Goal: Transaction & Acquisition: Purchase product/service

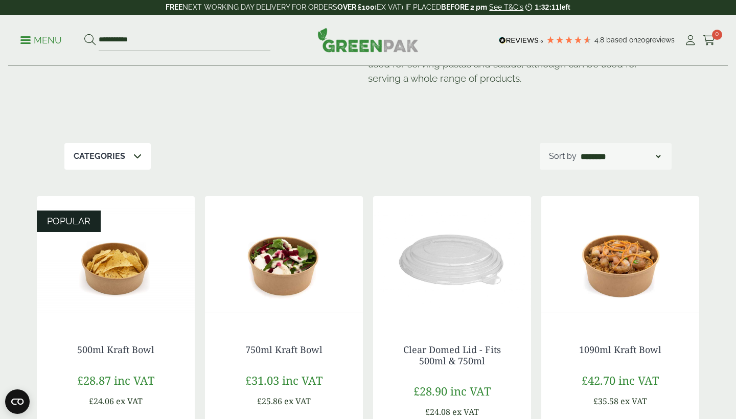
scroll to position [166, 0]
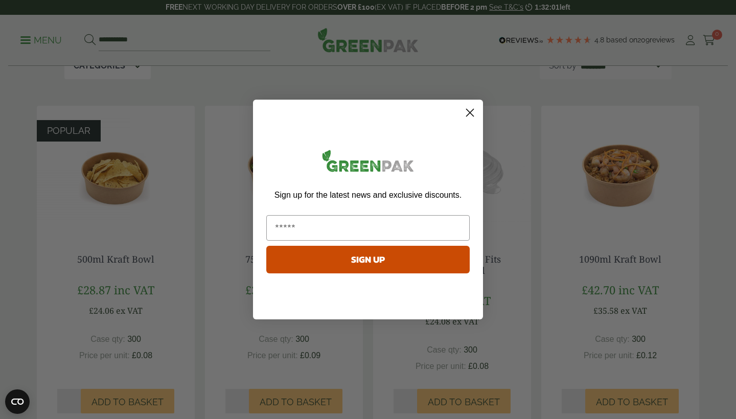
click at [469, 114] on circle "Close dialog" at bounding box center [470, 112] width 17 height 17
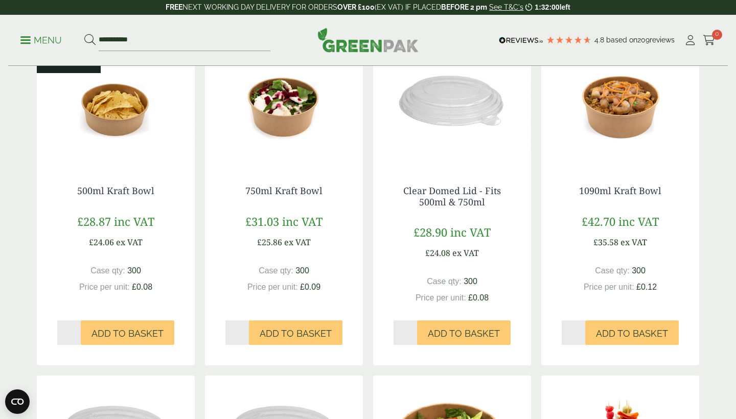
scroll to position [238, 0]
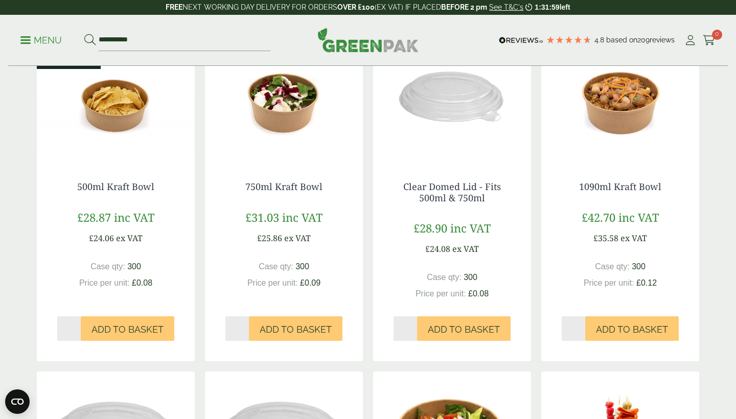
click at [131, 118] on img at bounding box center [116, 97] width 158 height 128
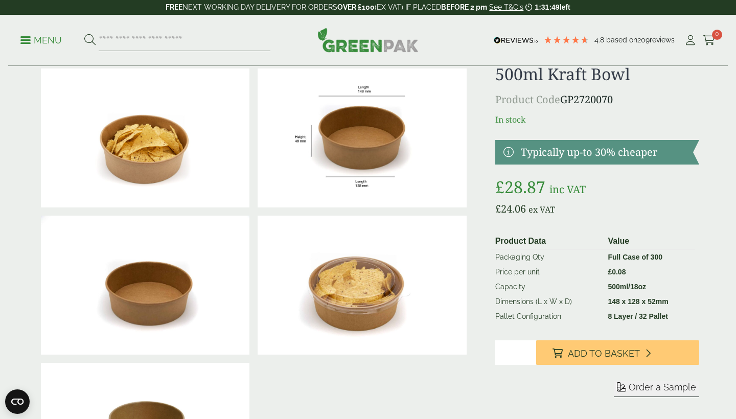
scroll to position [74, 0]
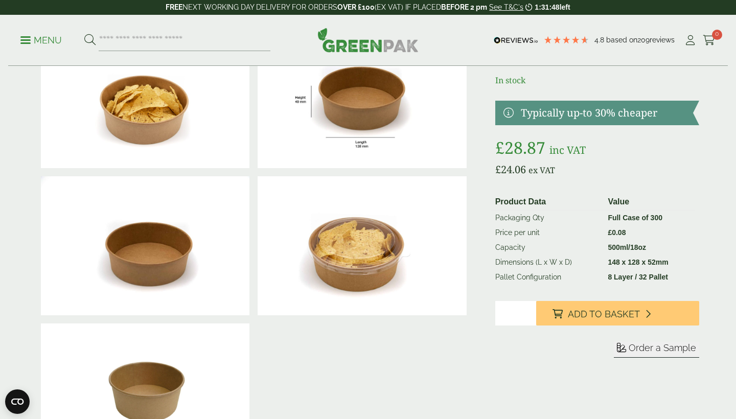
type input "*"
click at [526, 311] on input "*" at bounding box center [515, 313] width 41 height 25
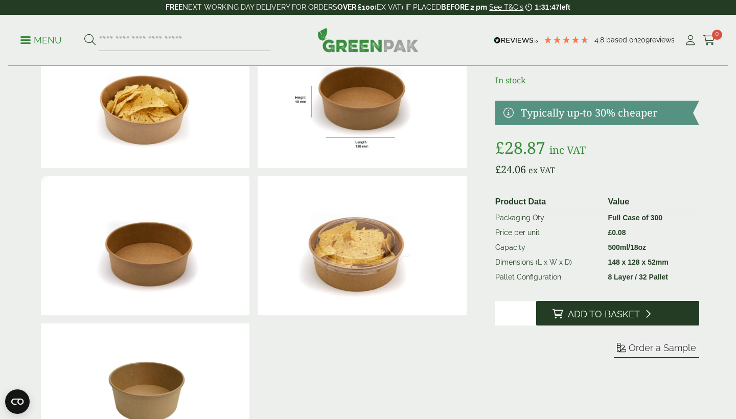
click at [583, 324] on button "Add to Basket" at bounding box center [617, 313] width 163 height 25
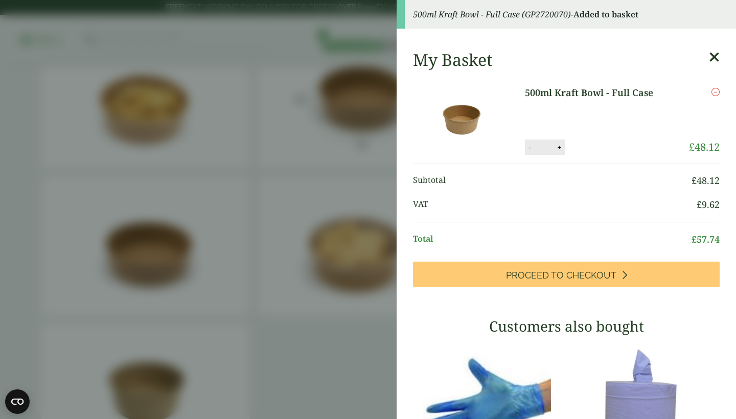
click at [715, 57] on icon at bounding box center [714, 57] width 11 height 14
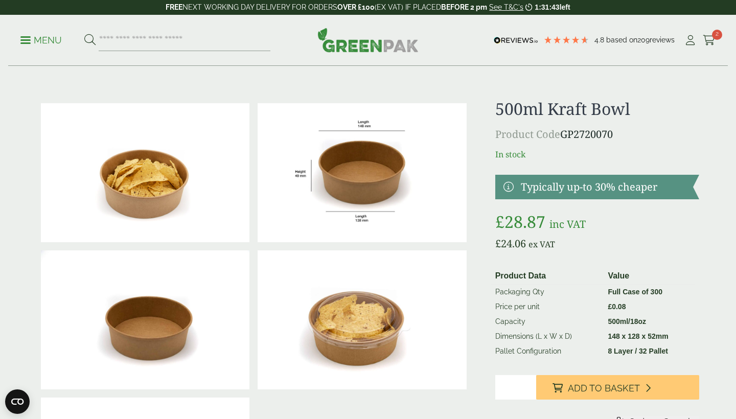
scroll to position [0, 0]
click at [22, 39] on span at bounding box center [25, 40] width 10 height 2
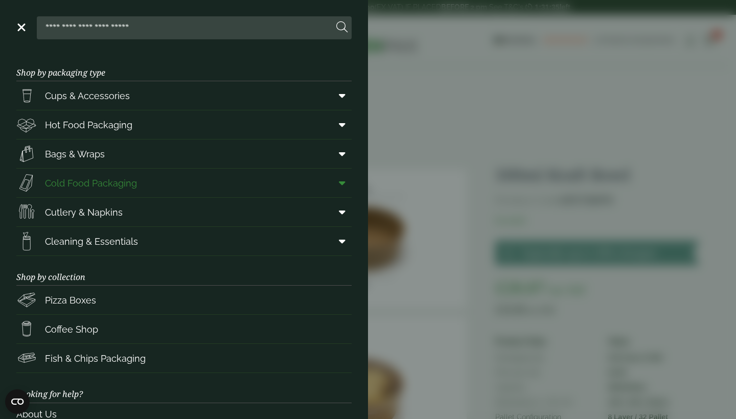
click at [102, 186] on span "Cold Food Packaging" at bounding box center [91, 183] width 92 height 14
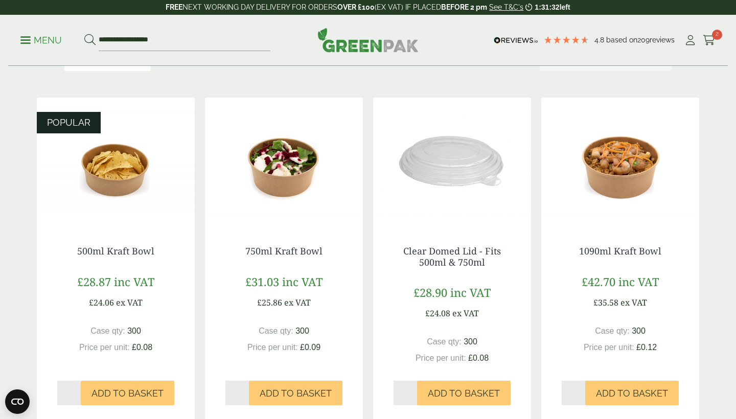
scroll to position [195, 0]
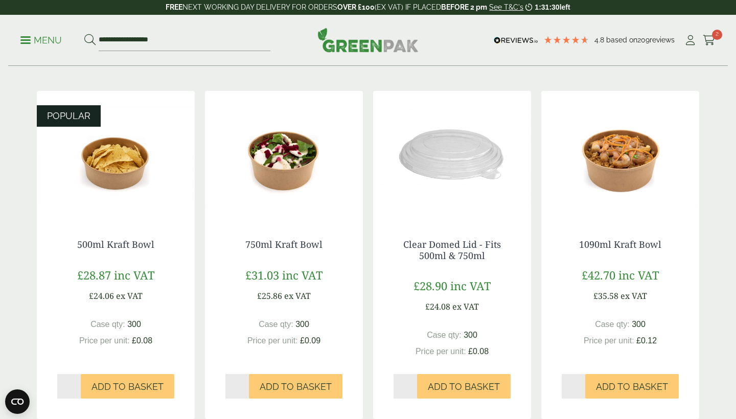
click at [457, 168] on img at bounding box center [452, 155] width 158 height 128
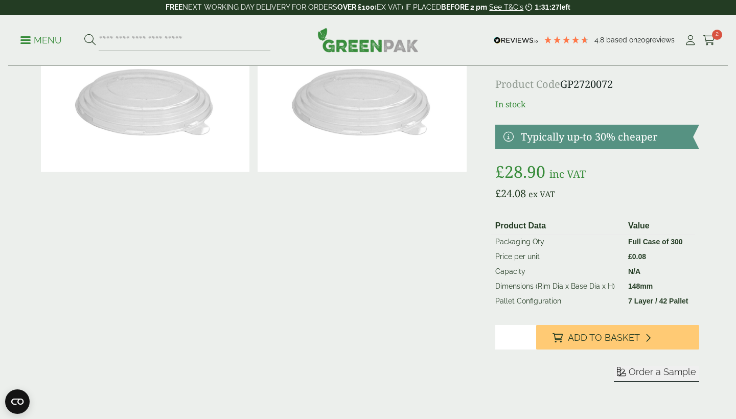
scroll to position [87, 0]
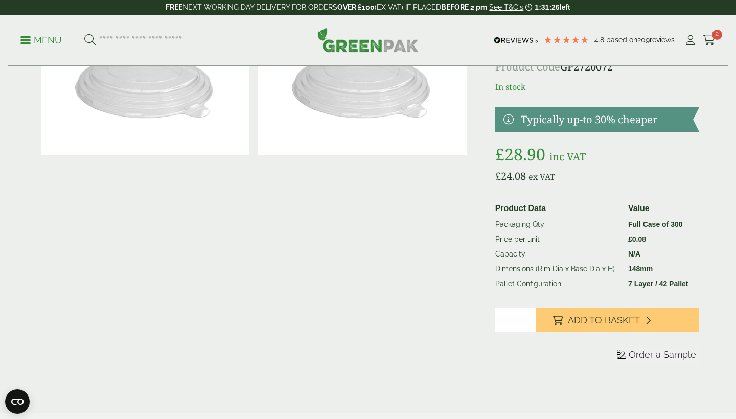
type input "*"
click at [528, 317] on input "*" at bounding box center [515, 320] width 41 height 25
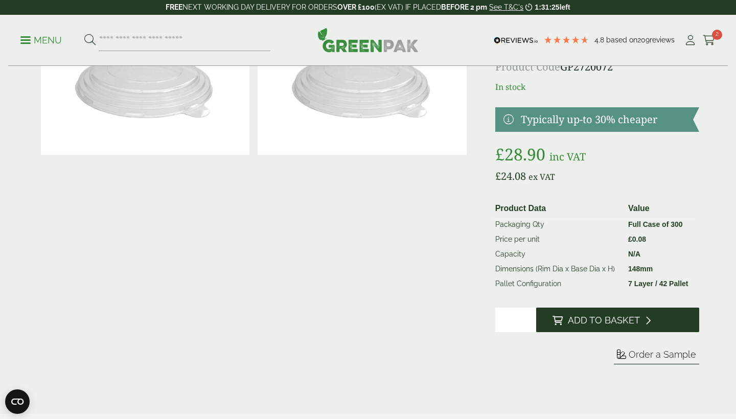
click at [574, 319] on span "Add to Basket" at bounding box center [604, 320] width 72 height 11
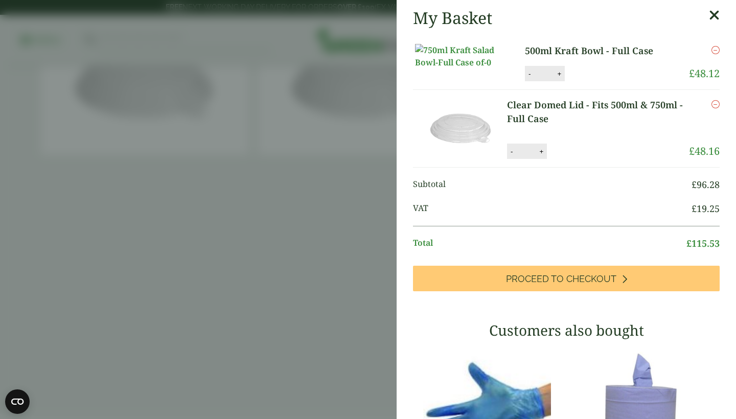
scroll to position [0, 0]
click at [717, 17] on icon at bounding box center [714, 15] width 11 height 14
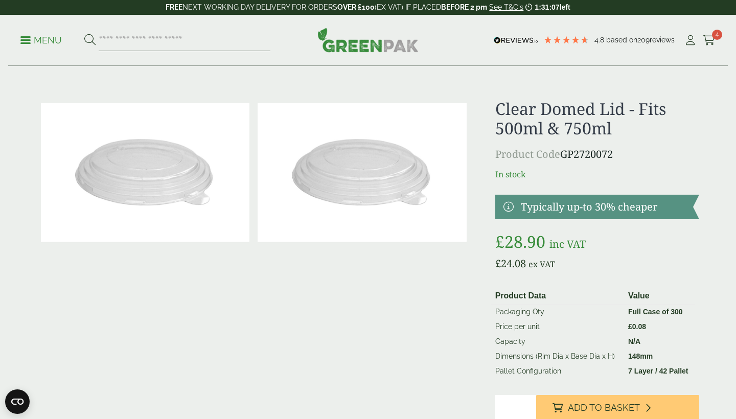
click at [28, 38] on p "Menu" at bounding box center [40, 40] width 41 height 12
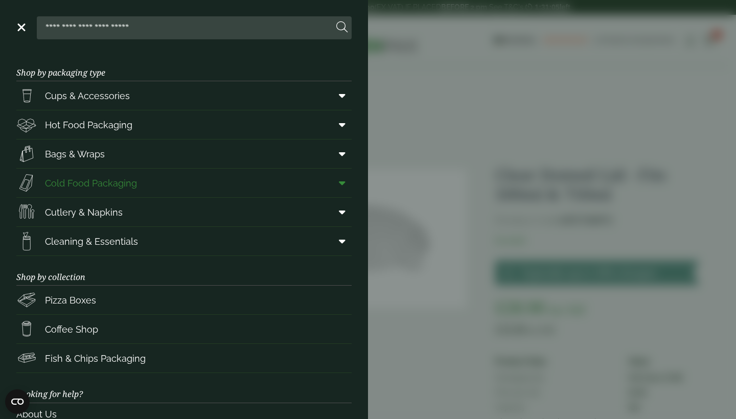
click at [98, 190] on span "Cold Food Packaging" at bounding box center [76, 183] width 121 height 20
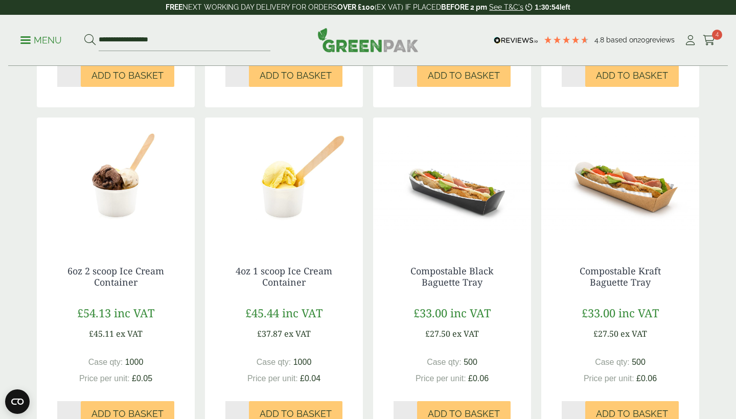
scroll to position [1063, 0]
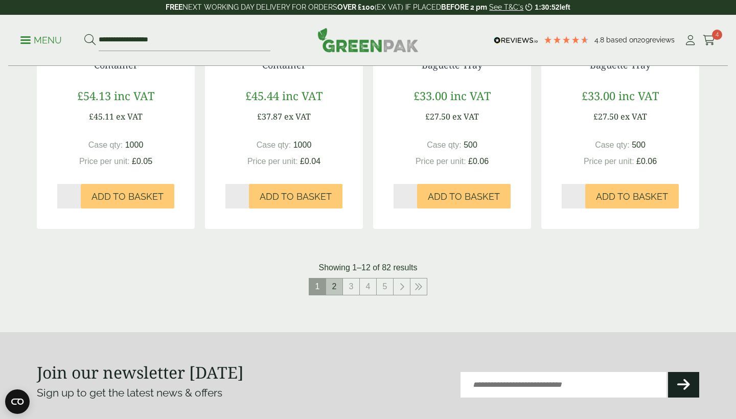
click at [335, 287] on link "2" at bounding box center [334, 287] width 16 height 16
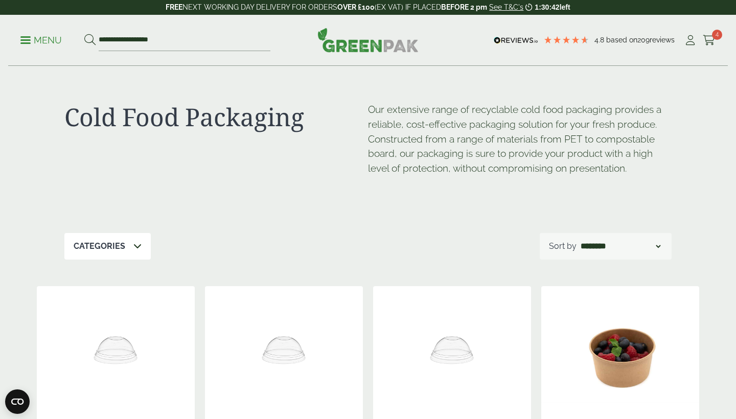
click at [21, 45] on p "Menu" at bounding box center [40, 40] width 41 height 12
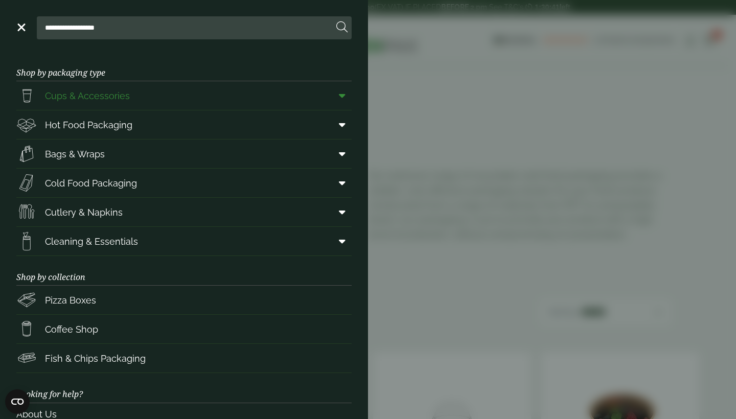
click at [73, 96] on span "Cups & Accessories" at bounding box center [87, 96] width 85 height 14
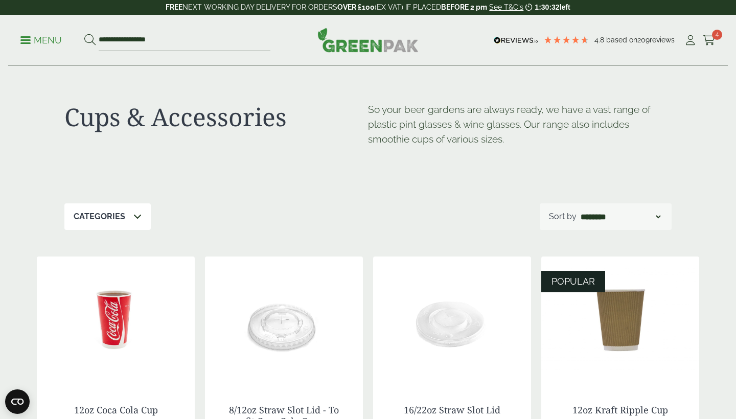
click at [27, 40] on span at bounding box center [25, 40] width 10 height 2
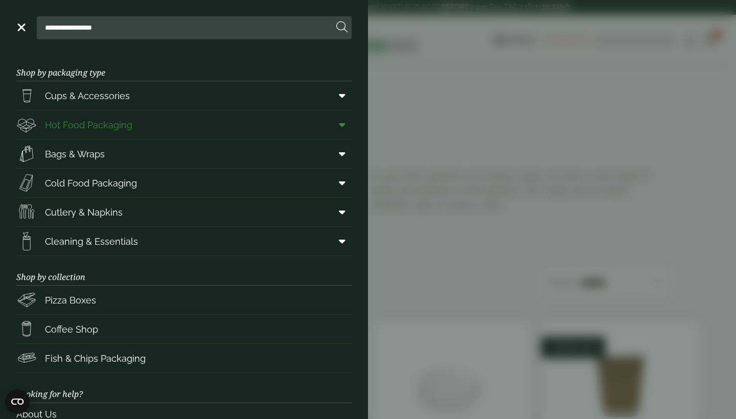
click at [117, 116] on span "Hot Food Packaging" at bounding box center [74, 124] width 116 height 20
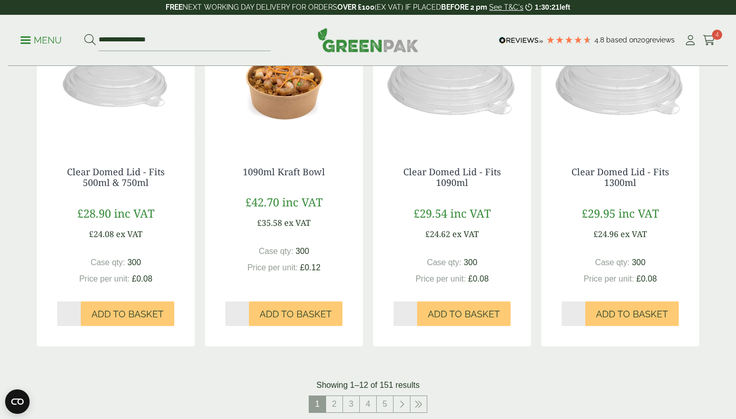
scroll to position [1084, 0]
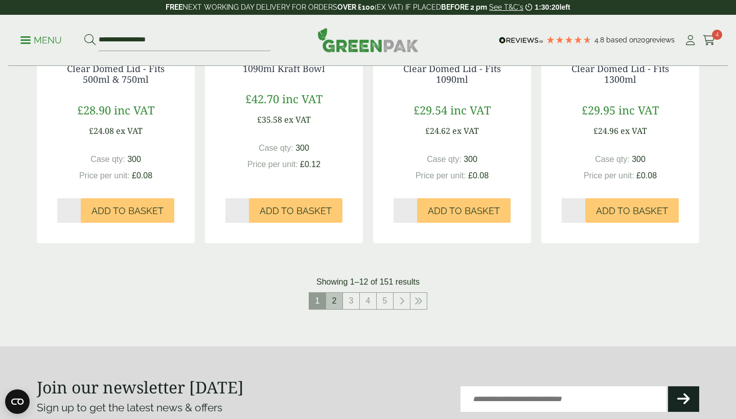
click at [341, 296] on link "2" at bounding box center [334, 301] width 16 height 16
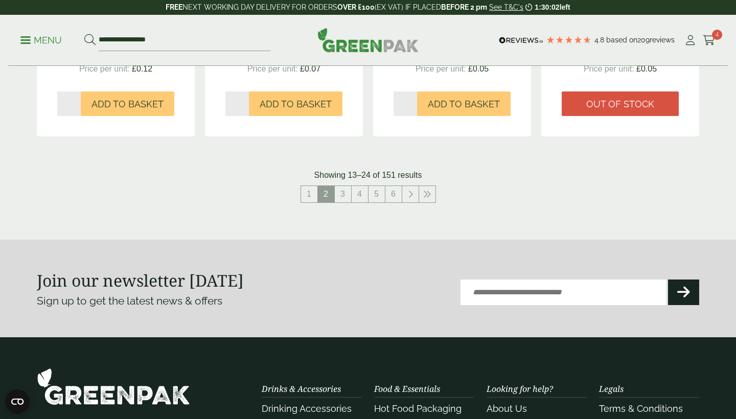
scroll to position [1041, 0]
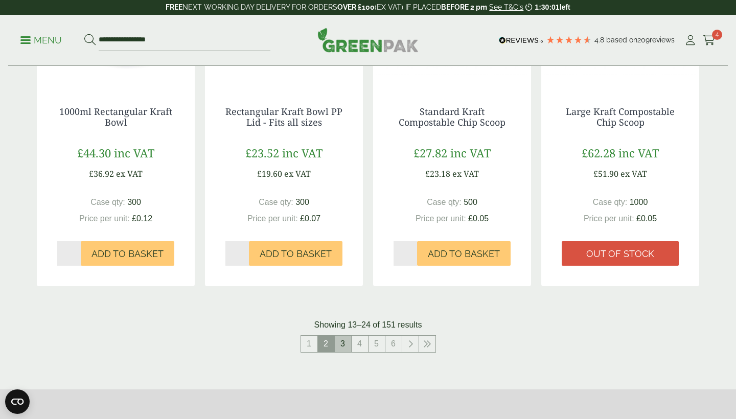
click at [347, 336] on link "3" at bounding box center [343, 344] width 16 height 16
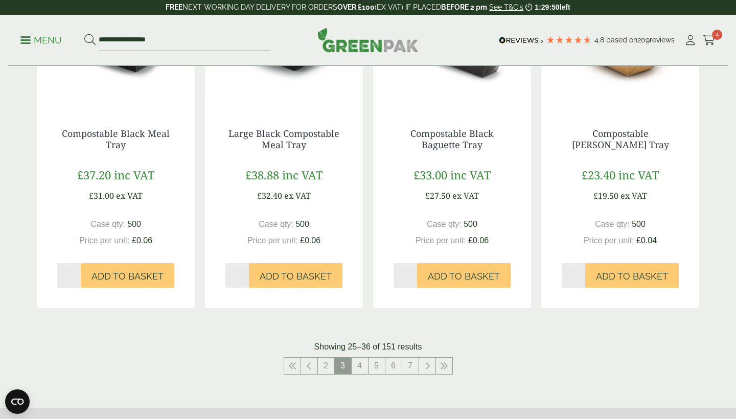
scroll to position [1133, 0]
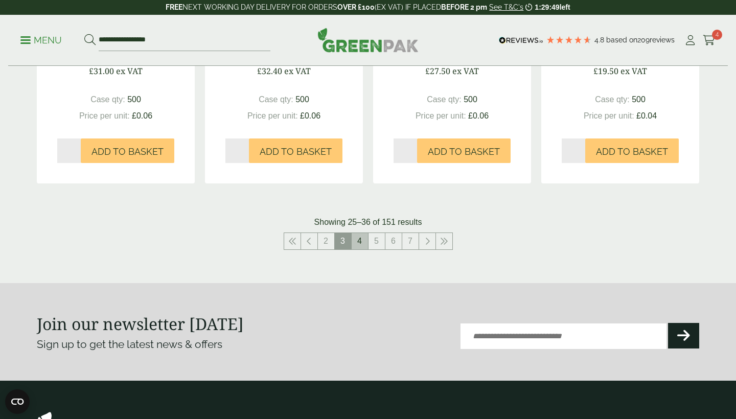
click at [357, 237] on link "4" at bounding box center [360, 241] width 16 height 16
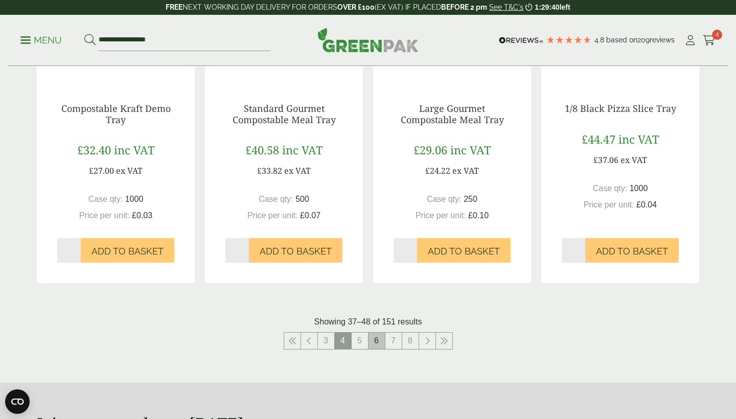
scroll to position [1040, 0]
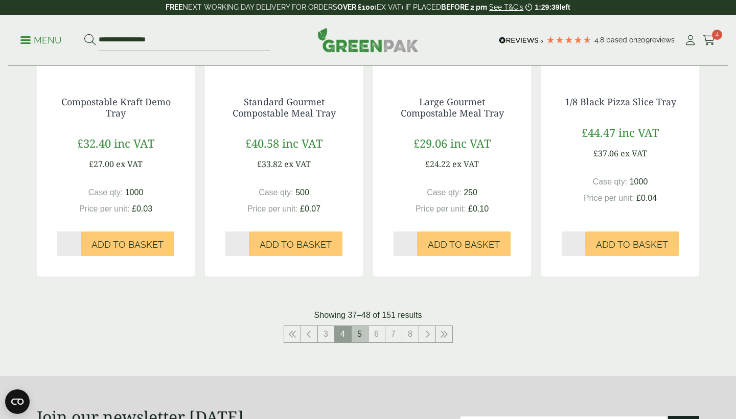
click at [361, 332] on link "5" at bounding box center [360, 334] width 16 height 16
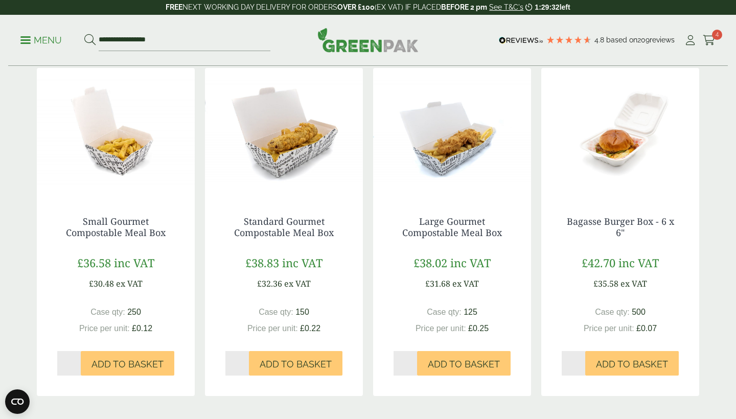
scroll to position [1096, 0]
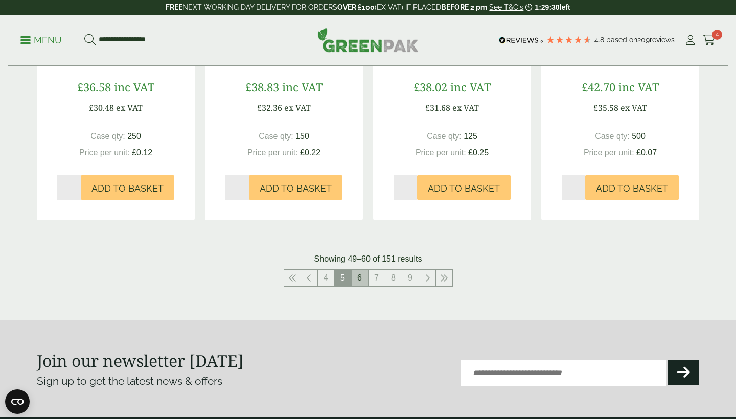
click at [359, 270] on link "6" at bounding box center [360, 278] width 16 height 16
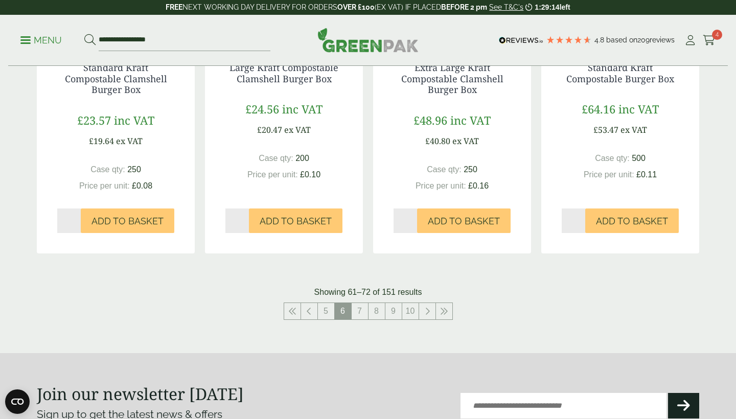
scroll to position [1145, 0]
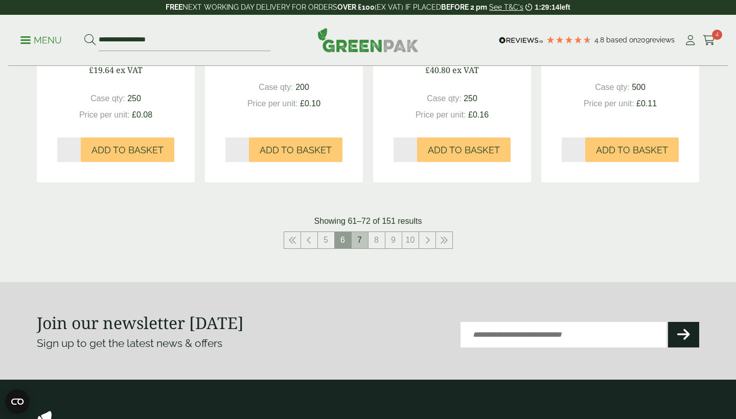
click at [360, 233] on link "7" at bounding box center [360, 240] width 16 height 16
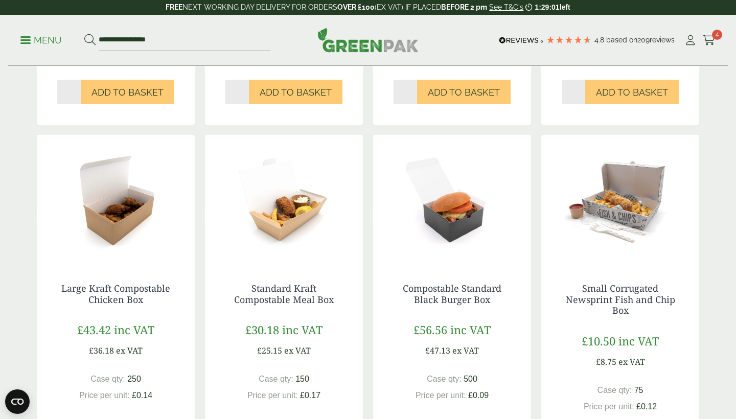
scroll to position [516, 0]
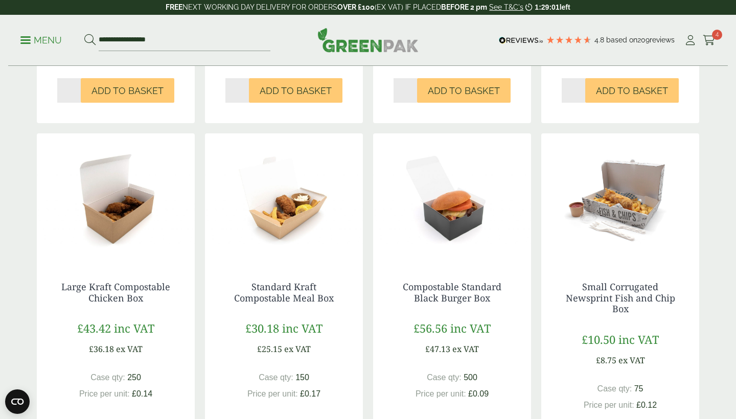
click at [295, 207] on img at bounding box center [284, 197] width 158 height 128
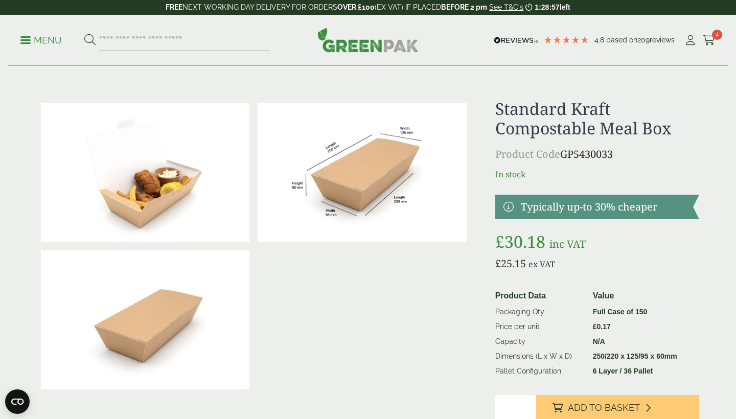
click at [168, 305] on img at bounding box center [145, 319] width 209 height 139
click at [354, 168] on img at bounding box center [362, 172] width 209 height 139
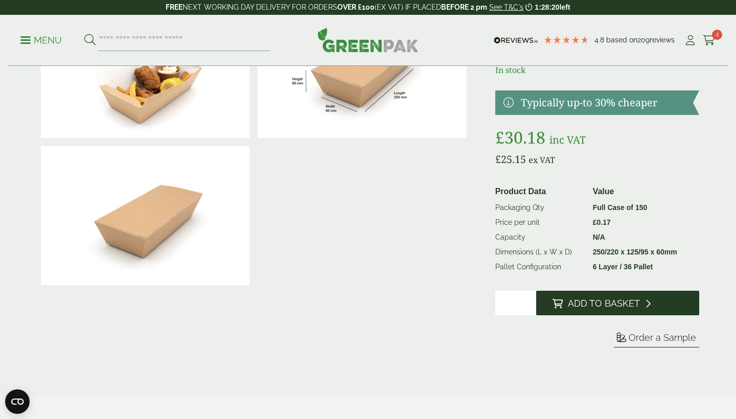
click at [626, 304] on span "Add to Basket" at bounding box center [604, 303] width 72 height 11
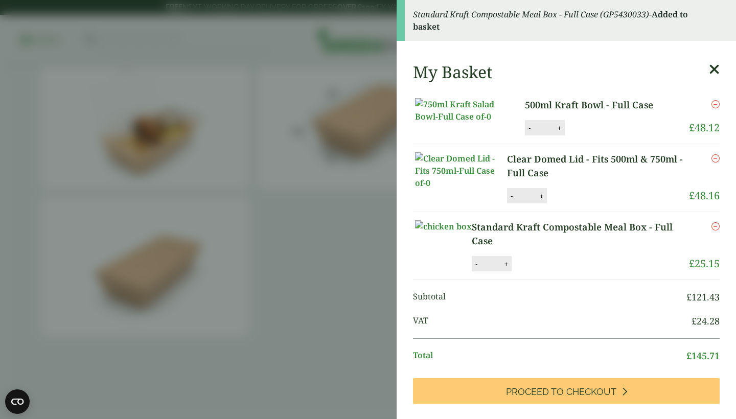
scroll to position [0, 0]
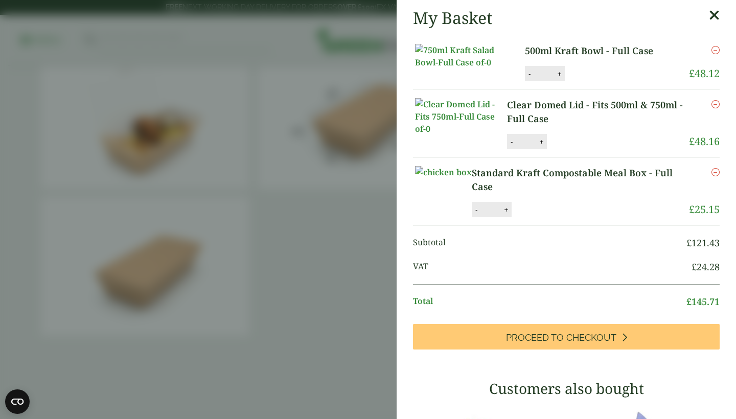
click at [626, 50] on link "500ml Kraft Bowl - Full Case" at bounding box center [598, 51] width 146 height 14
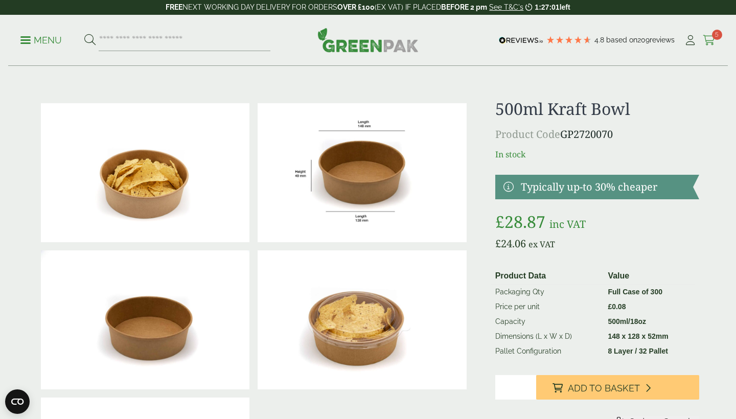
click at [710, 36] on icon at bounding box center [709, 40] width 13 height 10
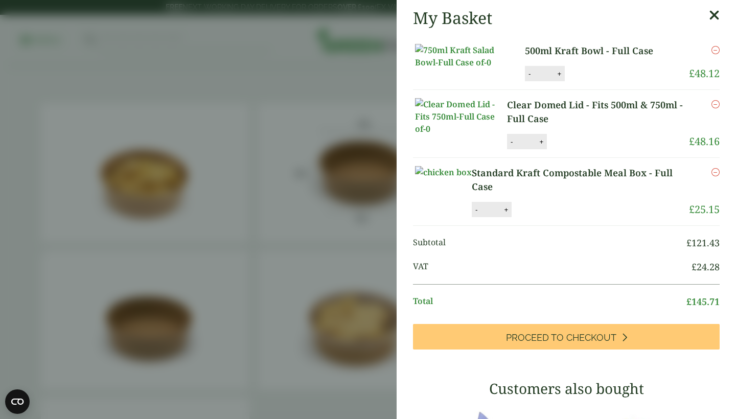
click at [297, 158] on aside "My Basket 500ml Kraft Bowl - Full Case 500ml Kraft Bowl - Full Case quantity - …" at bounding box center [368, 209] width 736 height 419
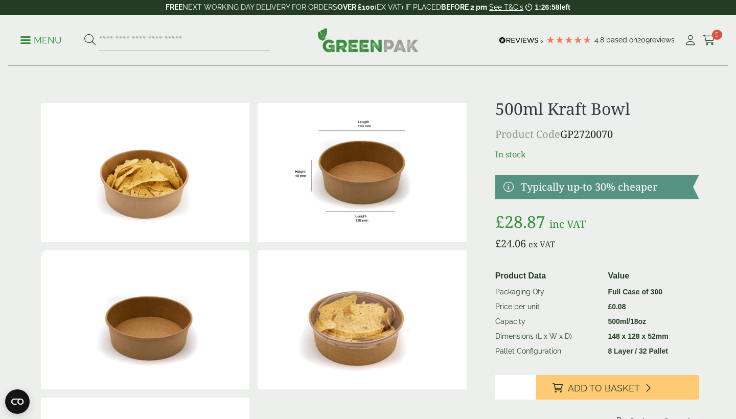
click at [35, 38] on p "Menu" at bounding box center [40, 40] width 41 height 12
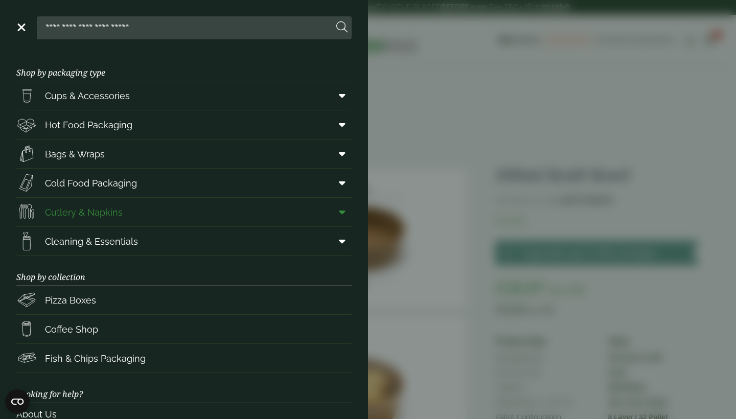
click at [95, 204] on span "Cutlery & Napkins" at bounding box center [69, 212] width 106 height 20
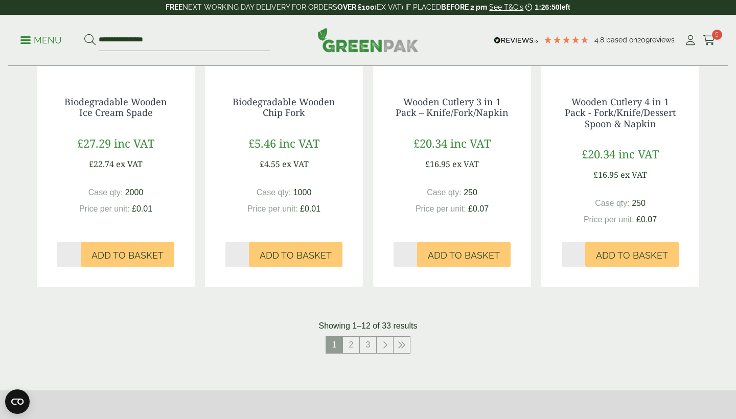
scroll to position [978, 0]
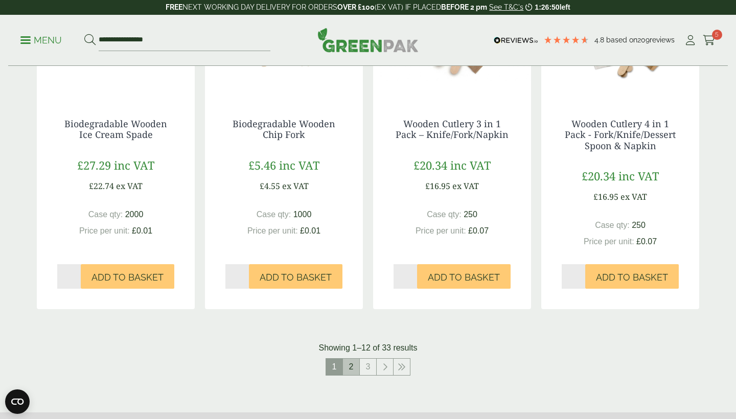
click at [351, 375] on link "2" at bounding box center [351, 367] width 16 height 16
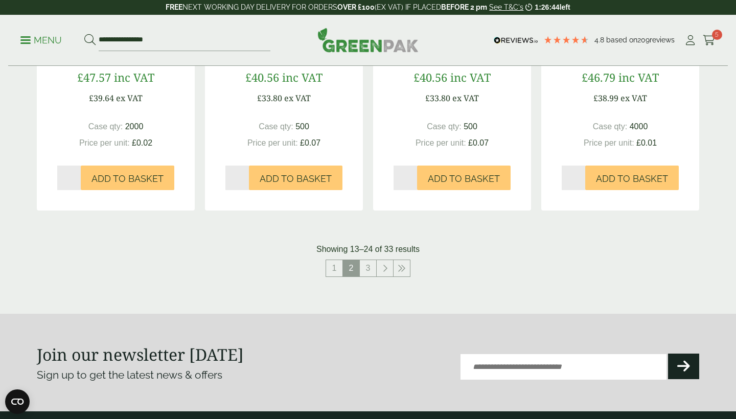
scroll to position [1082, 0]
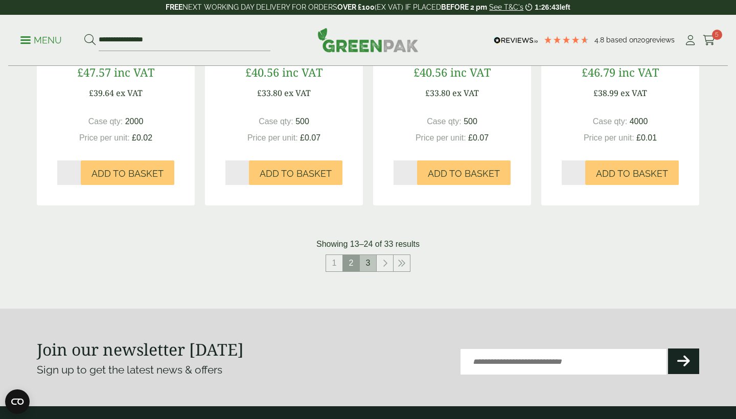
click at [369, 271] on link "3" at bounding box center [368, 263] width 16 height 16
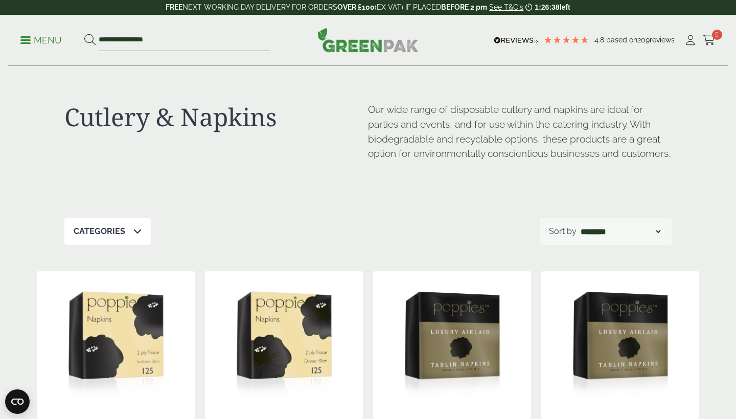
click at [32, 36] on p "Menu" at bounding box center [40, 40] width 41 height 12
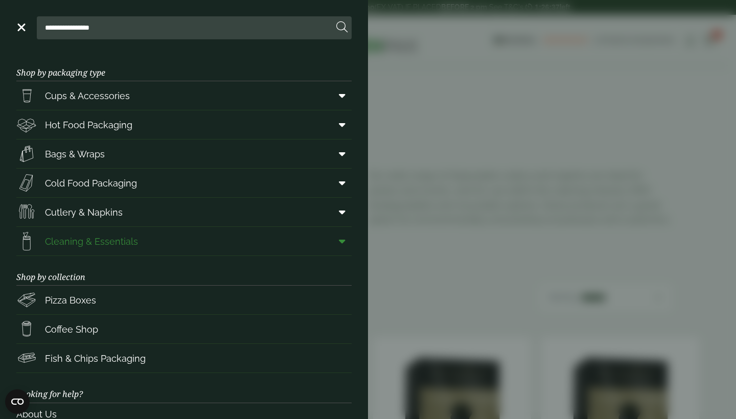
click at [84, 244] on span "Cleaning & Essentials" at bounding box center [91, 242] width 93 height 14
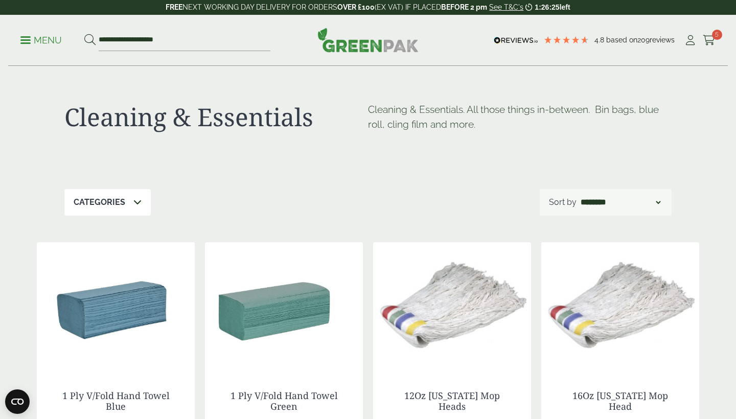
click at [28, 42] on link "Menu" at bounding box center [40, 39] width 41 height 10
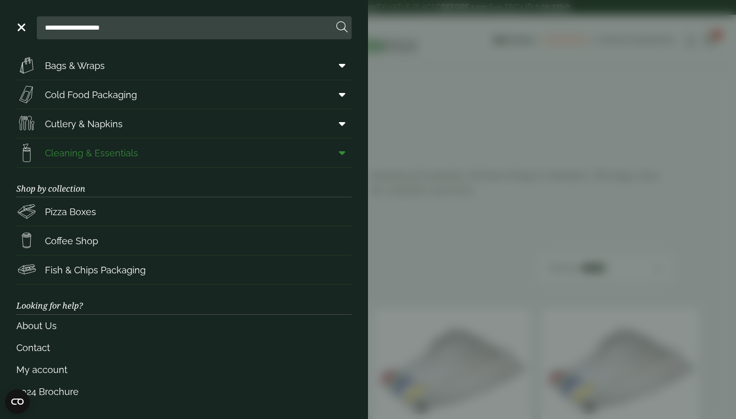
scroll to position [88, 0]
click at [68, 246] on span "Coffee Shop" at bounding box center [71, 242] width 53 height 14
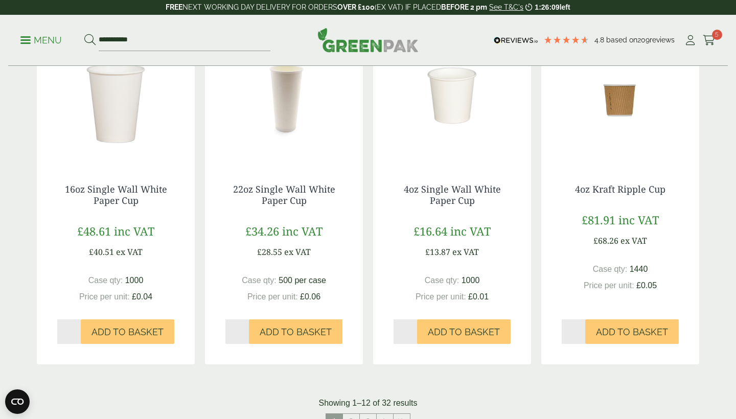
scroll to position [918, 0]
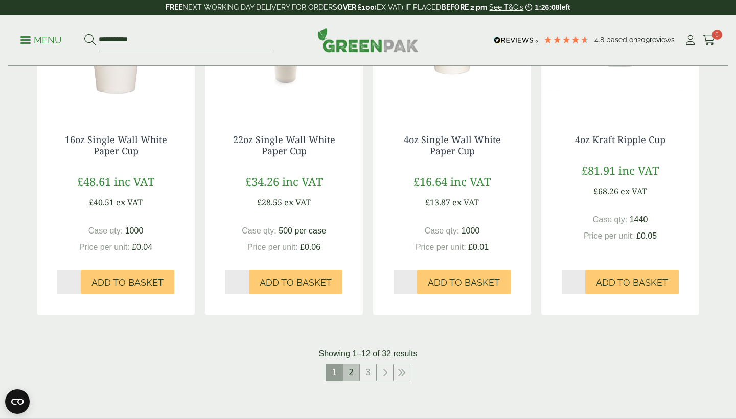
click at [351, 371] on link "2" at bounding box center [351, 372] width 16 height 16
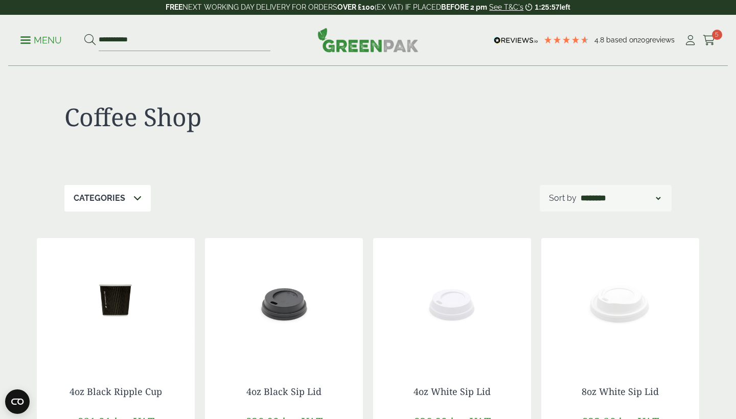
scroll to position [1, 0]
click at [712, 35] on span "5" at bounding box center [717, 35] width 10 height 10
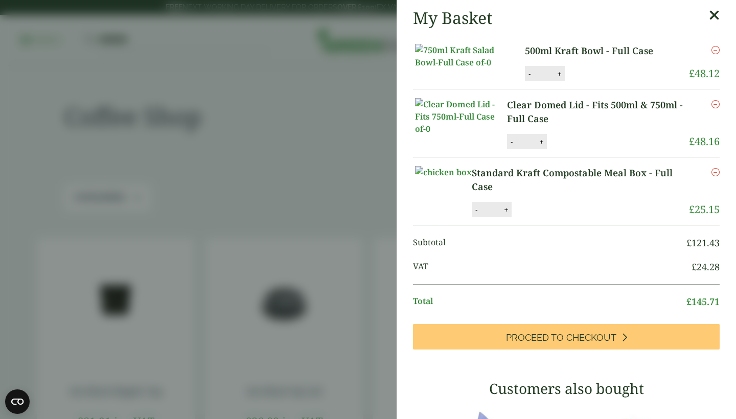
click at [603, 53] on link "500ml Kraft Bowl - Full Case" at bounding box center [598, 51] width 146 height 14
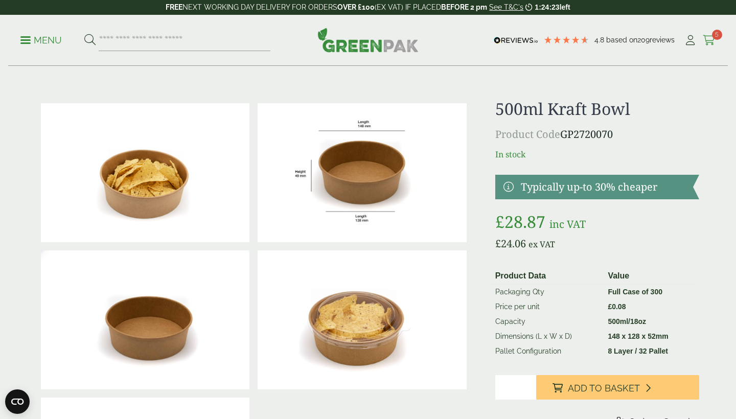
click at [711, 35] on icon at bounding box center [709, 40] width 13 height 10
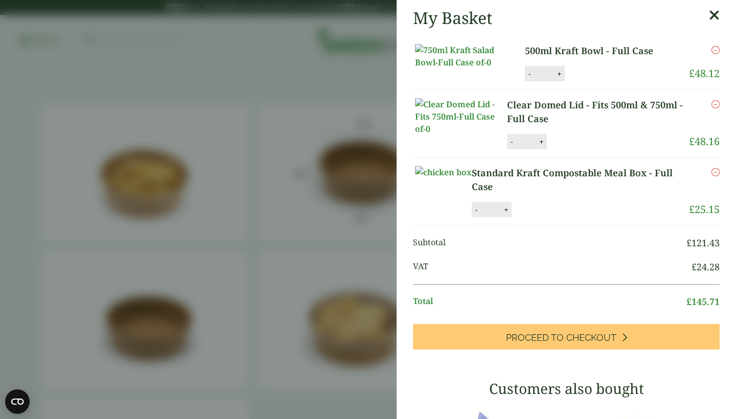
click at [623, 194] on link "Standard Kraft Compostable Meal Box - Full Case" at bounding box center [580, 180] width 217 height 28
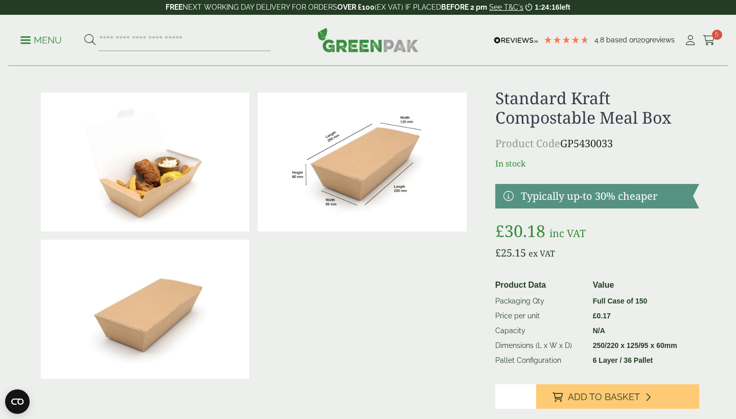
scroll to position [11, 0]
click at [714, 36] on span "5" at bounding box center [717, 35] width 10 height 10
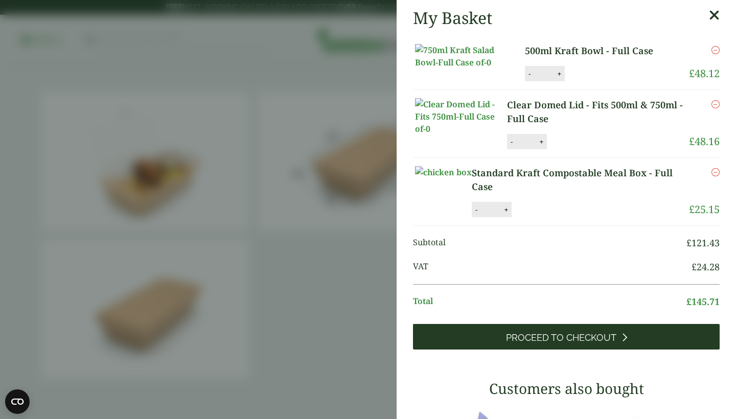
click at [573, 343] on span "Proceed to Checkout" at bounding box center [561, 337] width 110 height 11
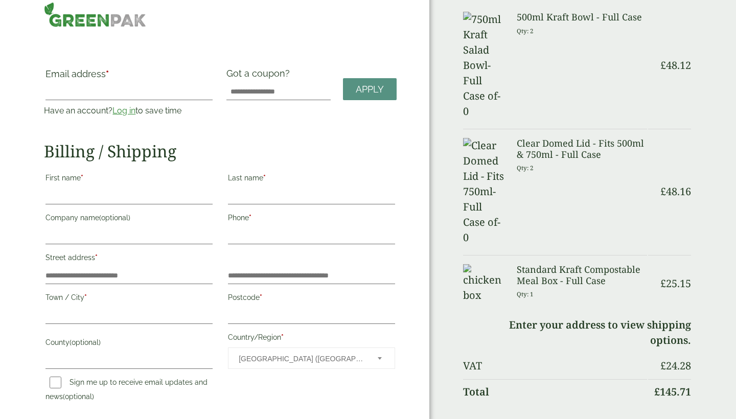
scroll to position [15, 0]
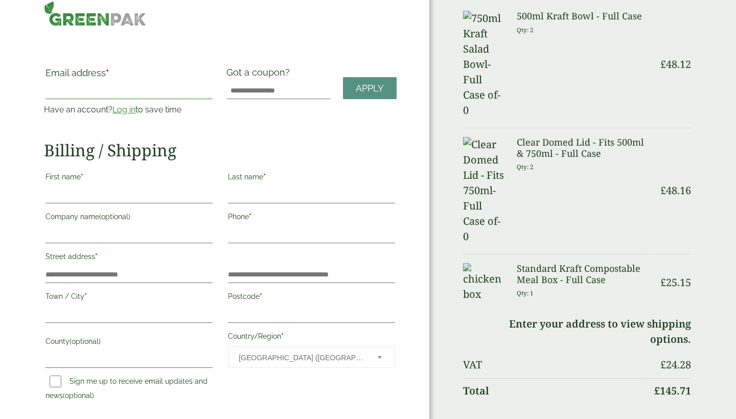
drag, startPoint x: 93, startPoint y: 87, endPoint x: 98, endPoint y: 99, distance: 12.4
click at [68, 186] on label "First name *" at bounding box center [128, 178] width 167 height 17
click at [68, 187] on input "First name *" at bounding box center [128, 195] width 167 height 16
type input "*****"
type input "*********"
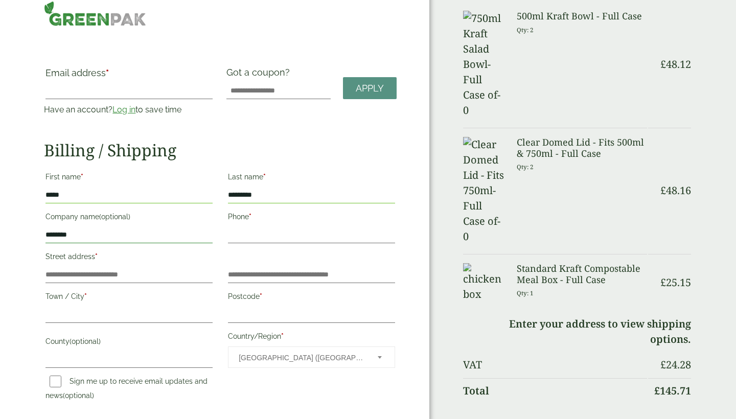
type input "********"
type input "**********"
click at [245, 300] on label "Postcode *" at bounding box center [311, 297] width 167 height 17
click at [245, 307] on input "Postcode *" at bounding box center [311, 315] width 167 height 16
click at [245, 307] on p "Postcode *" at bounding box center [311, 306] width 170 height 37
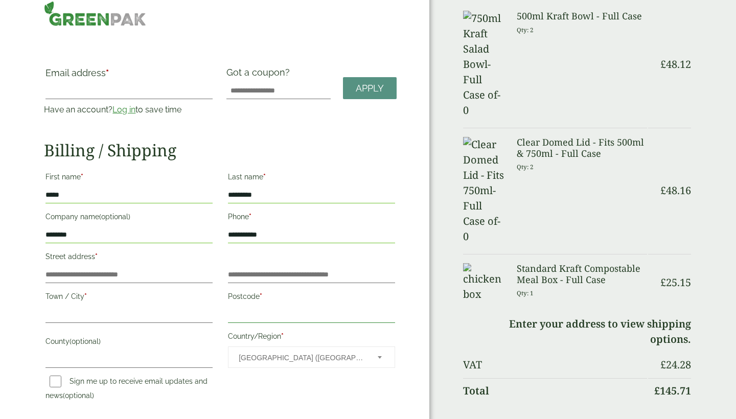
click at [241, 316] on input "Postcode *" at bounding box center [311, 315] width 167 height 16
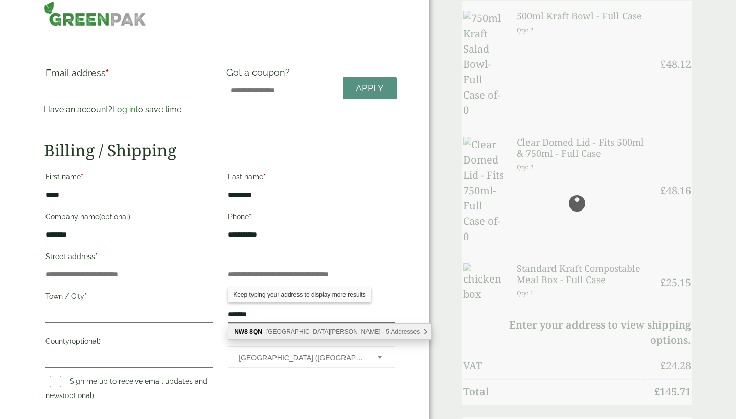
click at [271, 331] on span "[GEOGRAPHIC_DATA][PERSON_NAME] - 5 Addresses" at bounding box center [342, 331] width 153 height 7
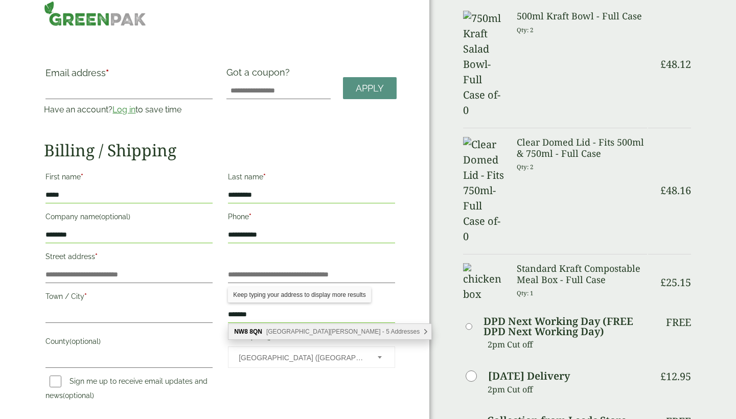
type input "*******"
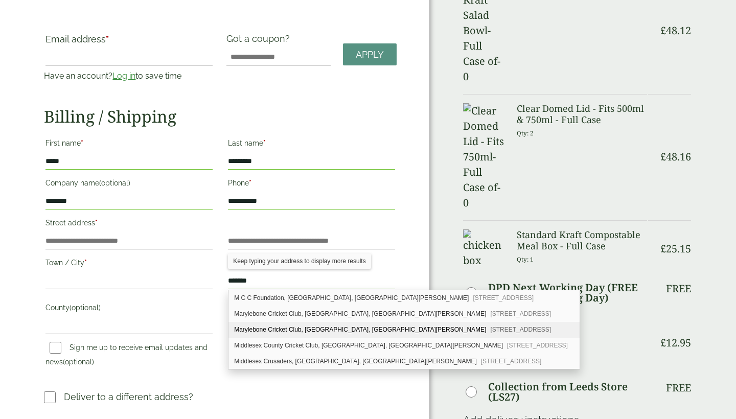
scroll to position [50, 0]
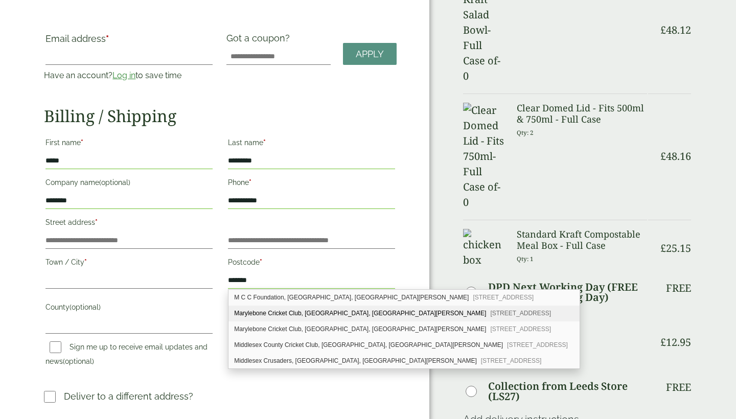
click at [297, 314] on div "Marylebone Cricket Club, Lords Cricket Ground, St. Johns Wood Road London, NW8 …" at bounding box center [403, 314] width 351 height 16
type input "**********"
type input "******"
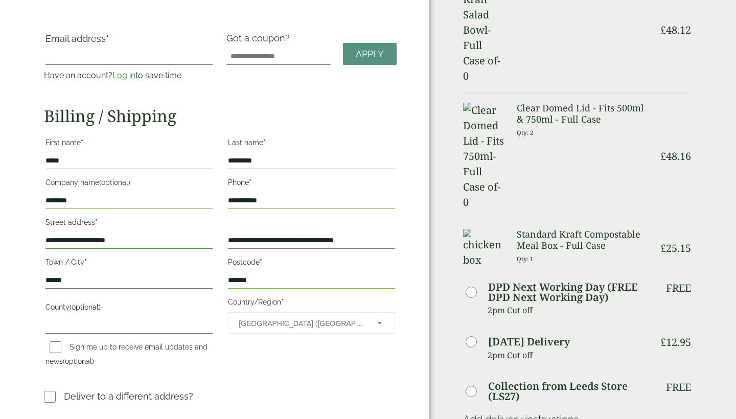
drag, startPoint x: 136, startPoint y: 242, endPoint x: 32, endPoint y: 244, distance: 103.8
click at [32, 244] on div "— OR — Email address * Have an account? Log in to save time Username or email a…" at bounding box center [214, 365] width 429 height 830
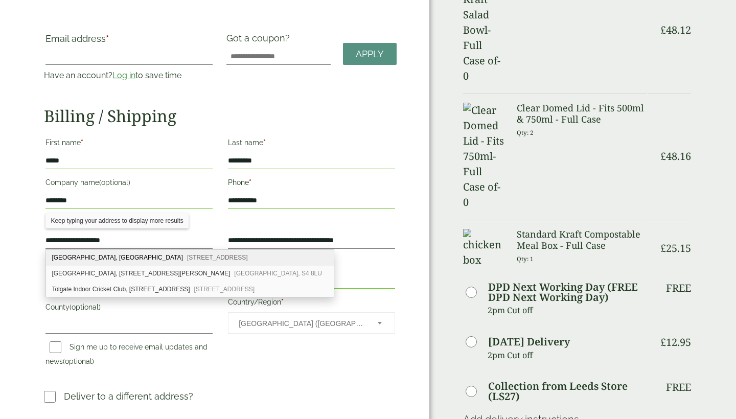
click at [39, 244] on div "**********" at bounding box center [129, 234] width 182 height 40
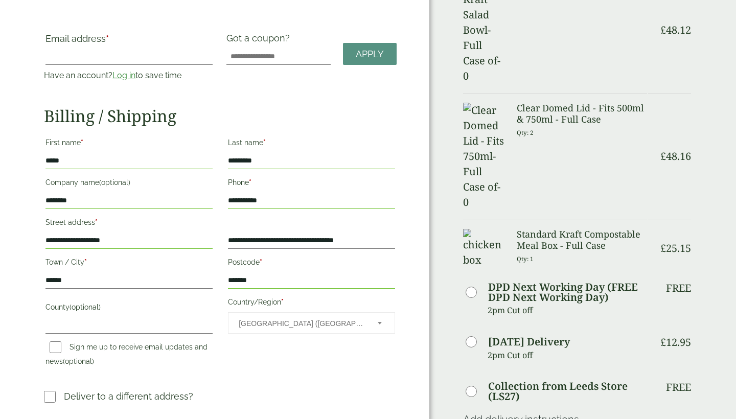
click at [47, 242] on input "**********" at bounding box center [128, 241] width 167 height 16
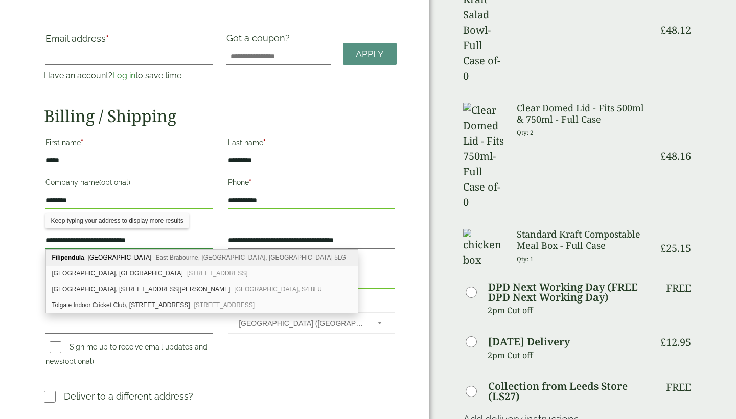
type input "**********"
click at [29, 235] on div "— OR — Email address * Have an account? Log in to save time Username or email a…" at bounding box center [214, 365] width 429 height 830
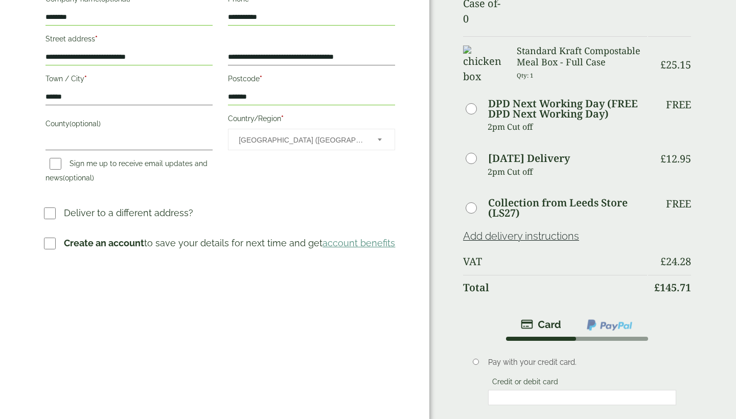
scroll to position [234, 0]
click at [69, 246] on strong "Create an account" at bounding box center [104, 242] width 80 height 11
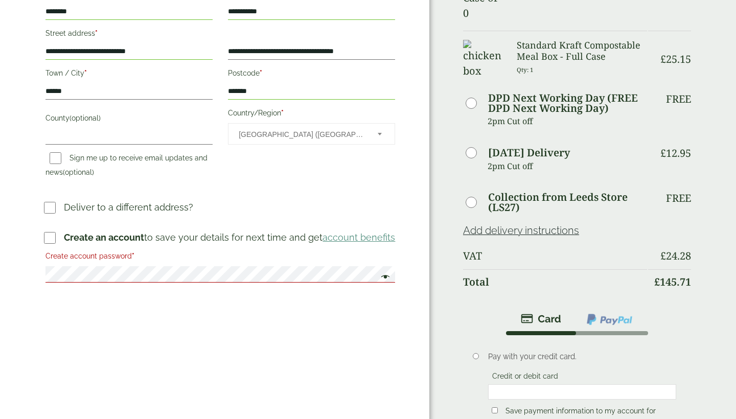
scroll to position [245, 0]
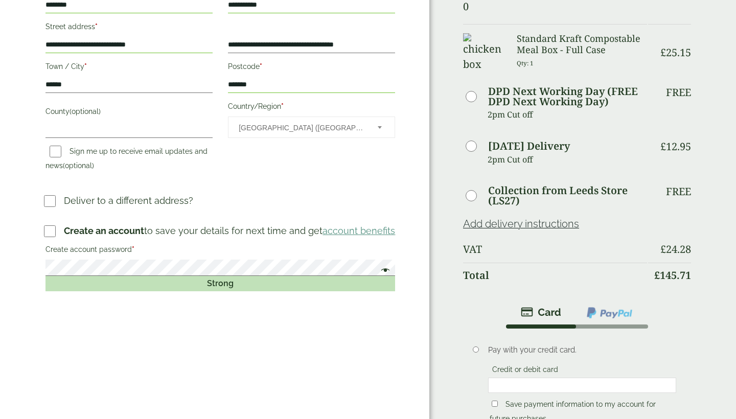
click at [266, 325] on div "— OR — Email address * Have an account? Log in to save time Username or email a…" at bounding box center [214, 185] width 429 height 861
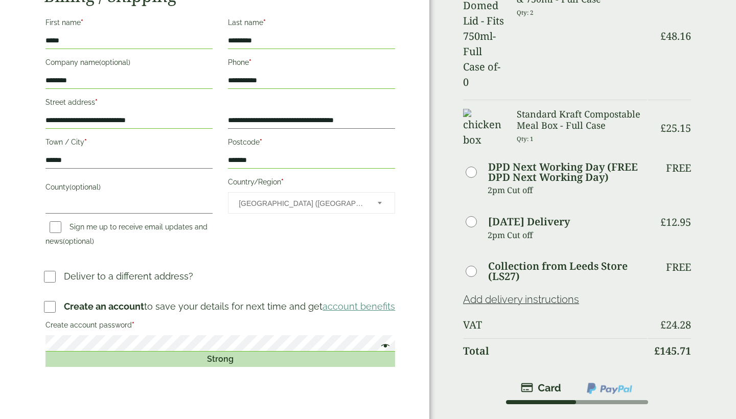
scroll to position [218, 0]
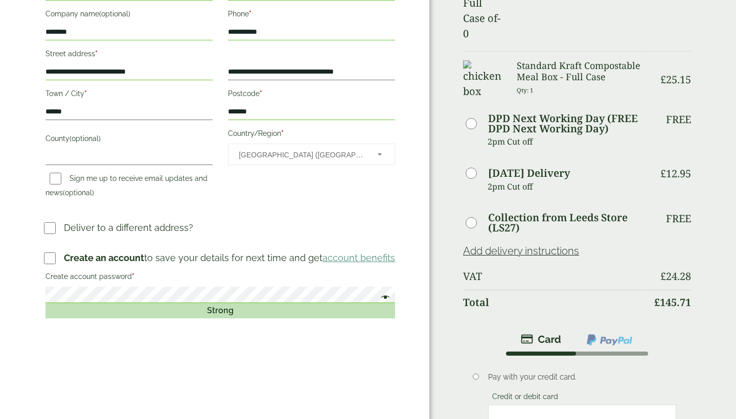
click at [130, 173] on span "Sign me up to receive email updates and news (optional)" at bounding box center [126, 185] width 162 height 24
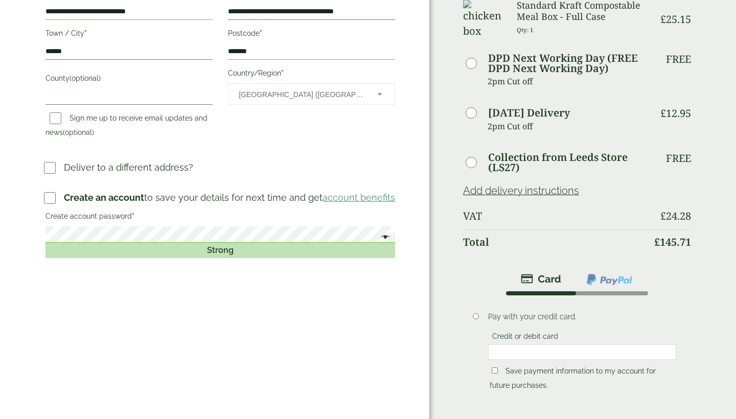
scroll to position [312, 0]
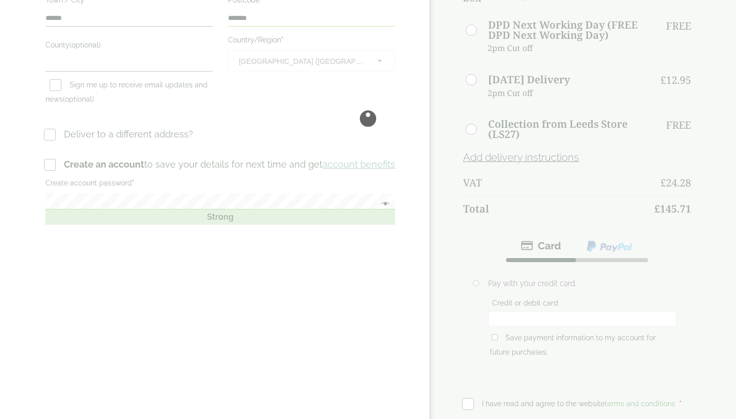
scroll to position [0, 0]
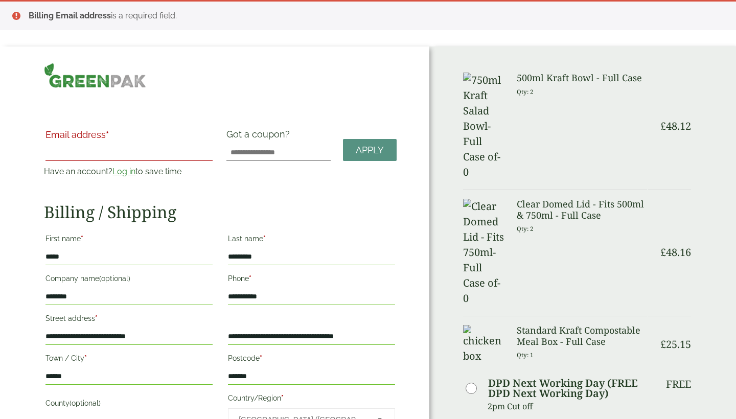
click at [136, 148] on input "Email address *" at bounding box center [128, 153] width 167 height 16
type input "*"
type input "**********"
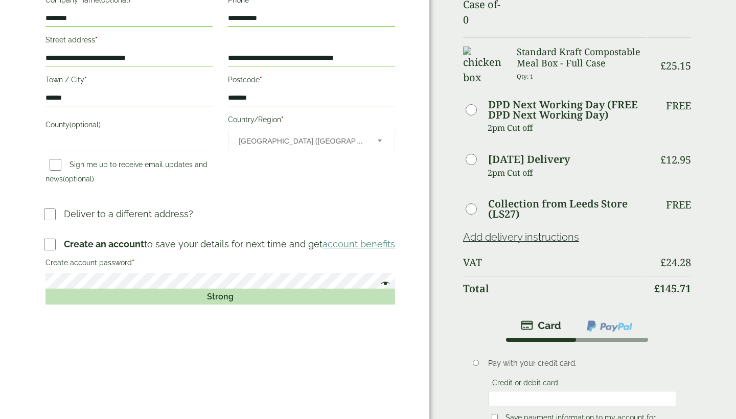
scroll to position [288, 0]
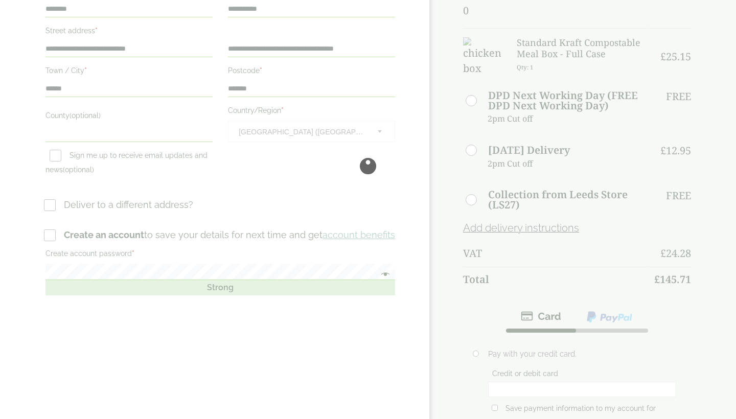
scroll to position [0, 0]
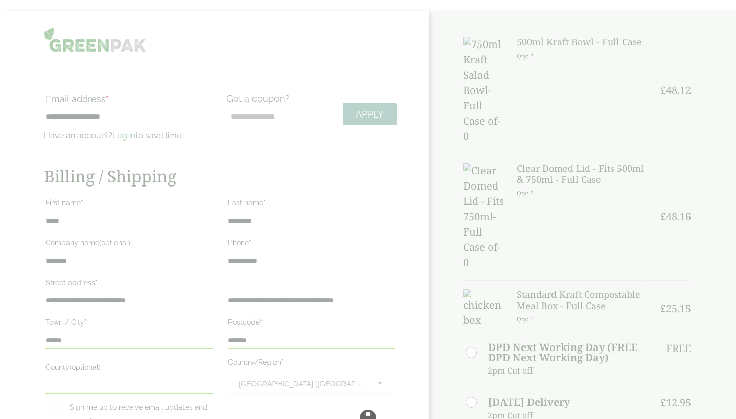
scroll to position [145, 0]
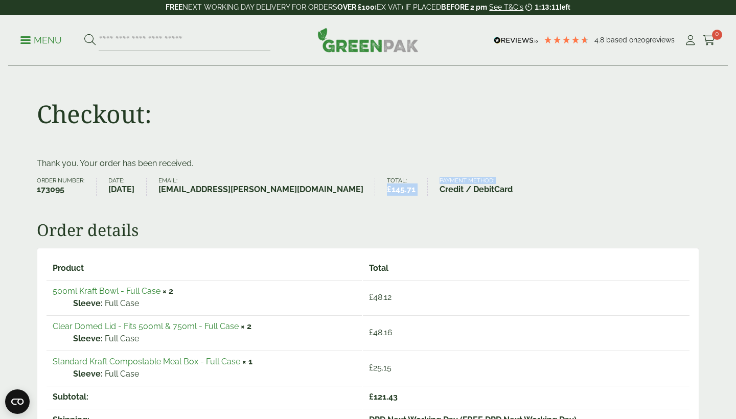
drag, startPoint x: 301, startPoint y: 190, endPoint x: 341, endPoint y: 190, distance: 40.4
click at [341, 190] on ul "Order number: 173095 Date: [DATE] Email: [EMAIL_ADDRESS][PERSON_NAME][DOMAIN_NA…" at bounding box center [368, 187] width 662 height 18
click at [387, 190] on li "Total: £ 145.71" at bounding box center [407, 187] width 41 height 18
click at [201, 2] on p "FREE NEXT WORKING DAY DELIVERY FOR ORDERS OVER £100 (EX VAT) IF PLACED BEFORE 2…" at bounding box center [368, 7] width 736 height 15
